Goal: Navigation & Orientation: Find specific page/section

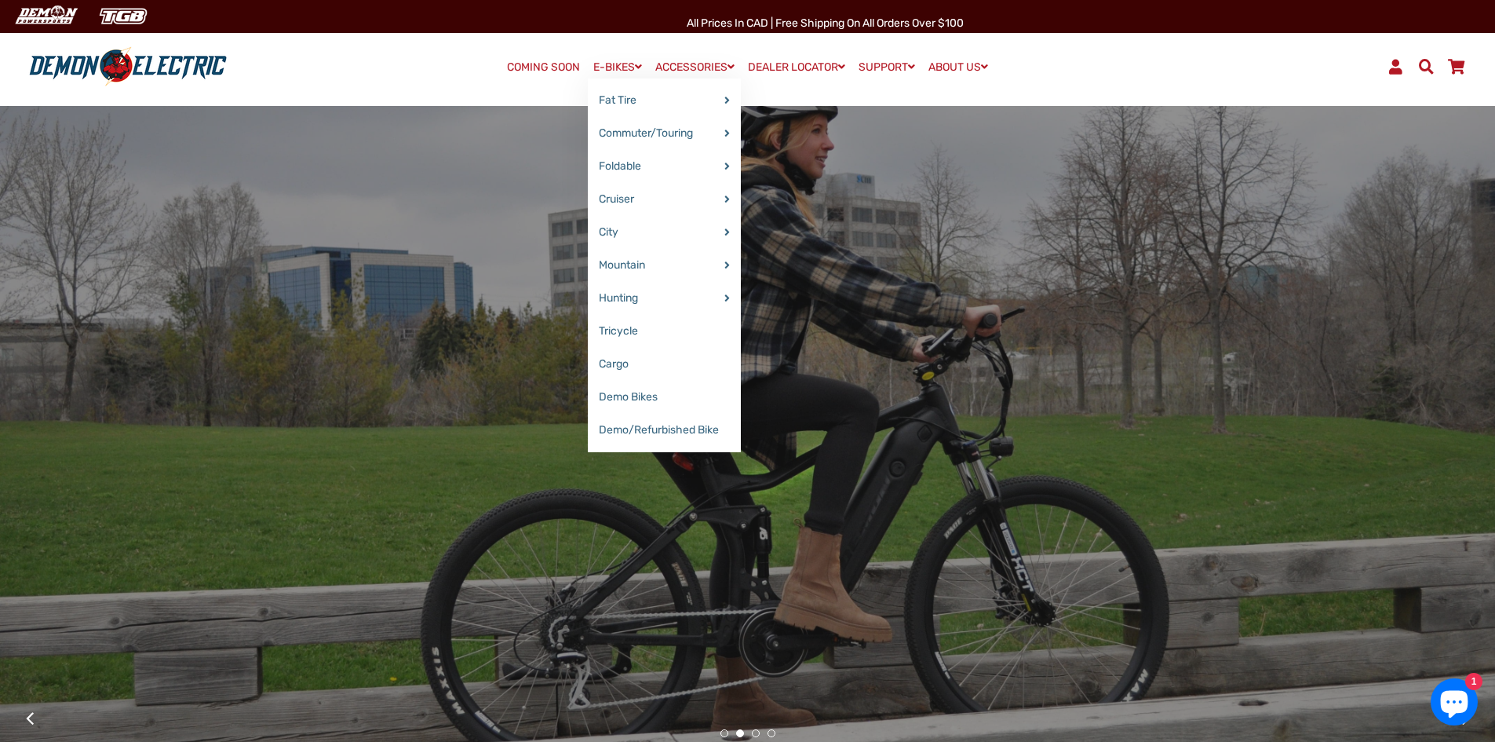
click at [600, 64] on link "E-BIKES" at bounding box center [618, 67] width 60 height 23
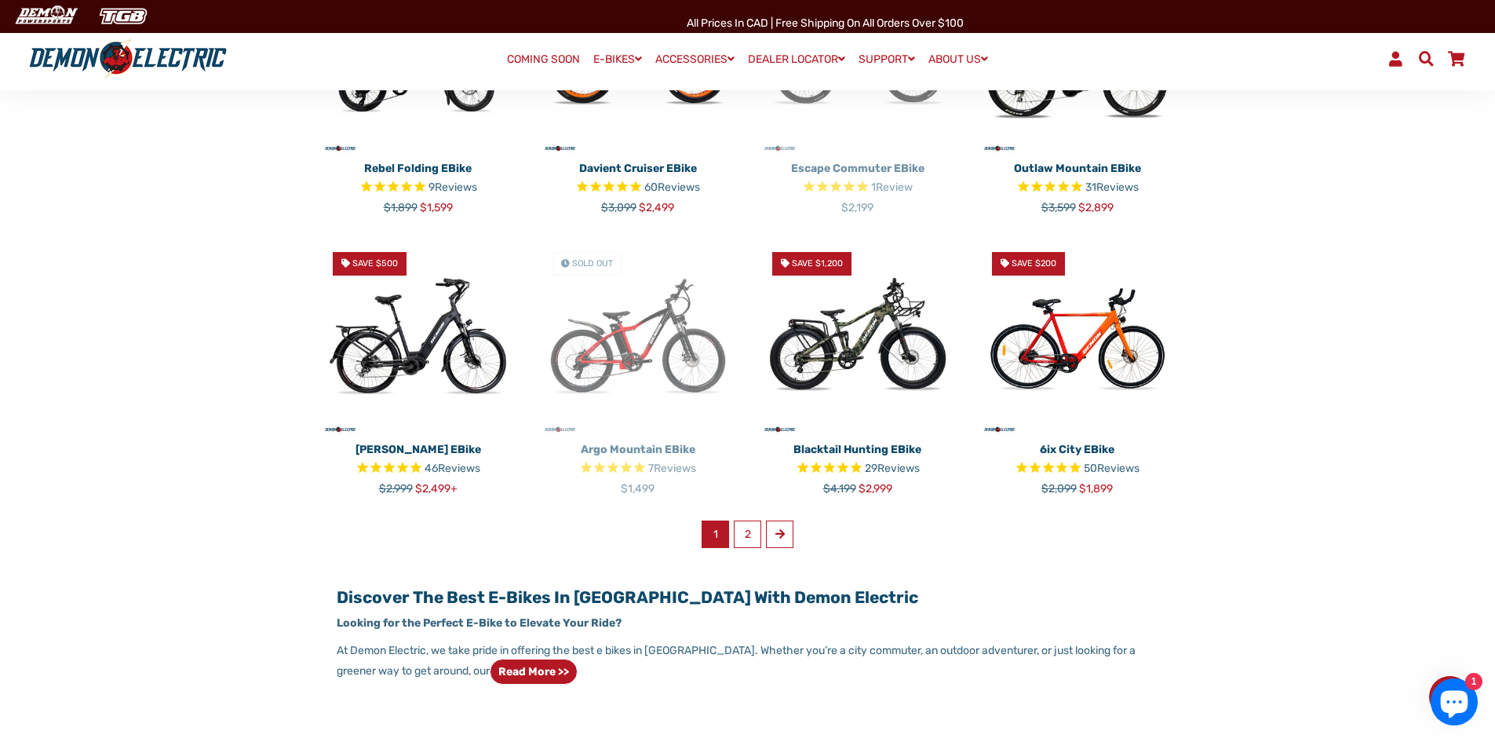
scroll to position [1021, 0]
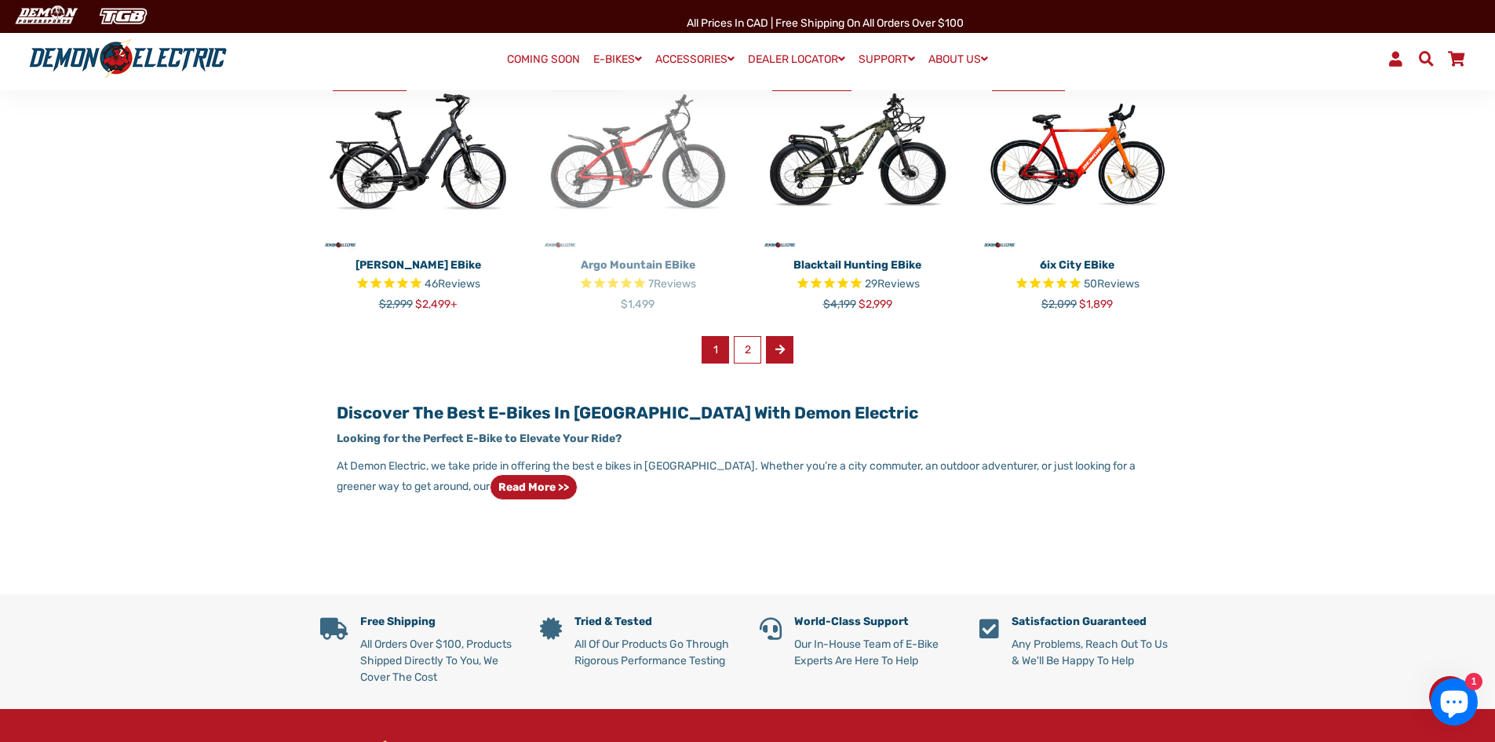
click at [787, 355] on link "Next" at bounding box center [779, 349] width 27 height 27
